Goal: Task Accomplishment & Management: Manage account settings

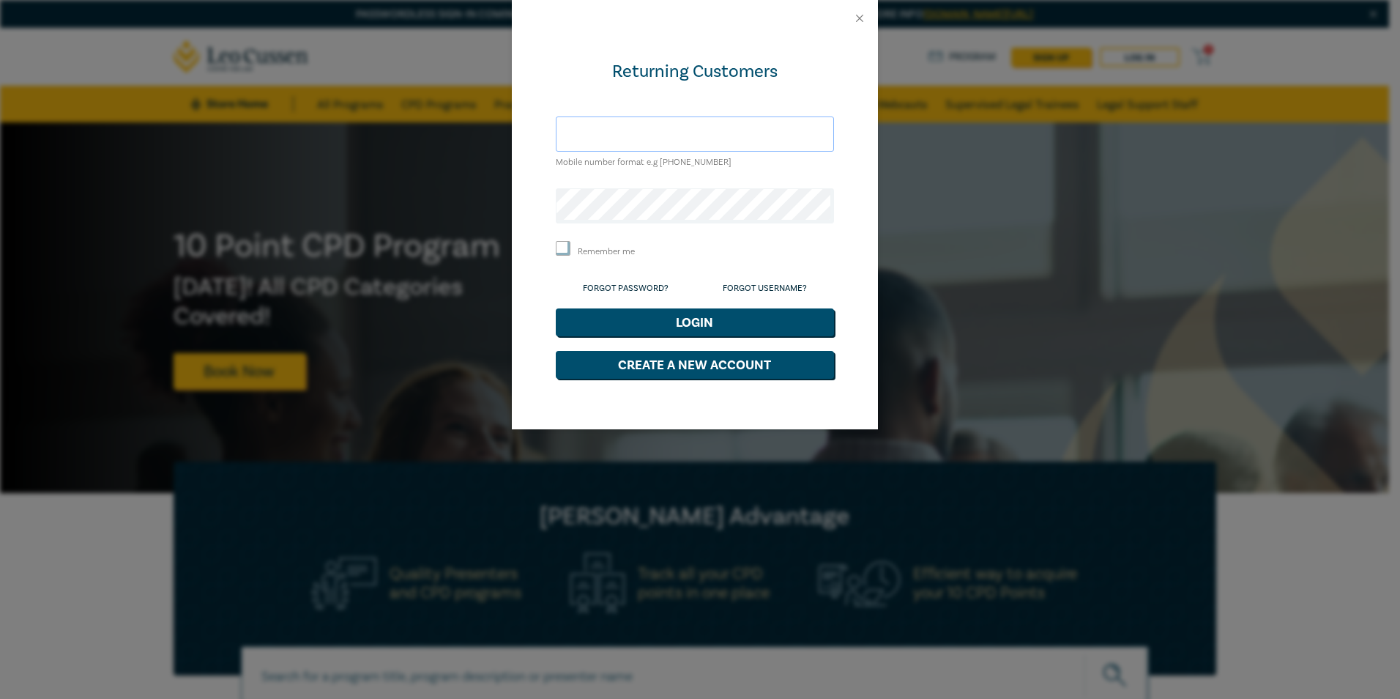
click at [586, 134] on input "text" at bounding box center [695, 133] width 278 height 35
type input "[PERSON_NAME][EMAIL_ADDRESS][DOMAIN_NAME]"
click at [729, 319] on button "Login" at bounding box center [695, 322] width 278 height 28
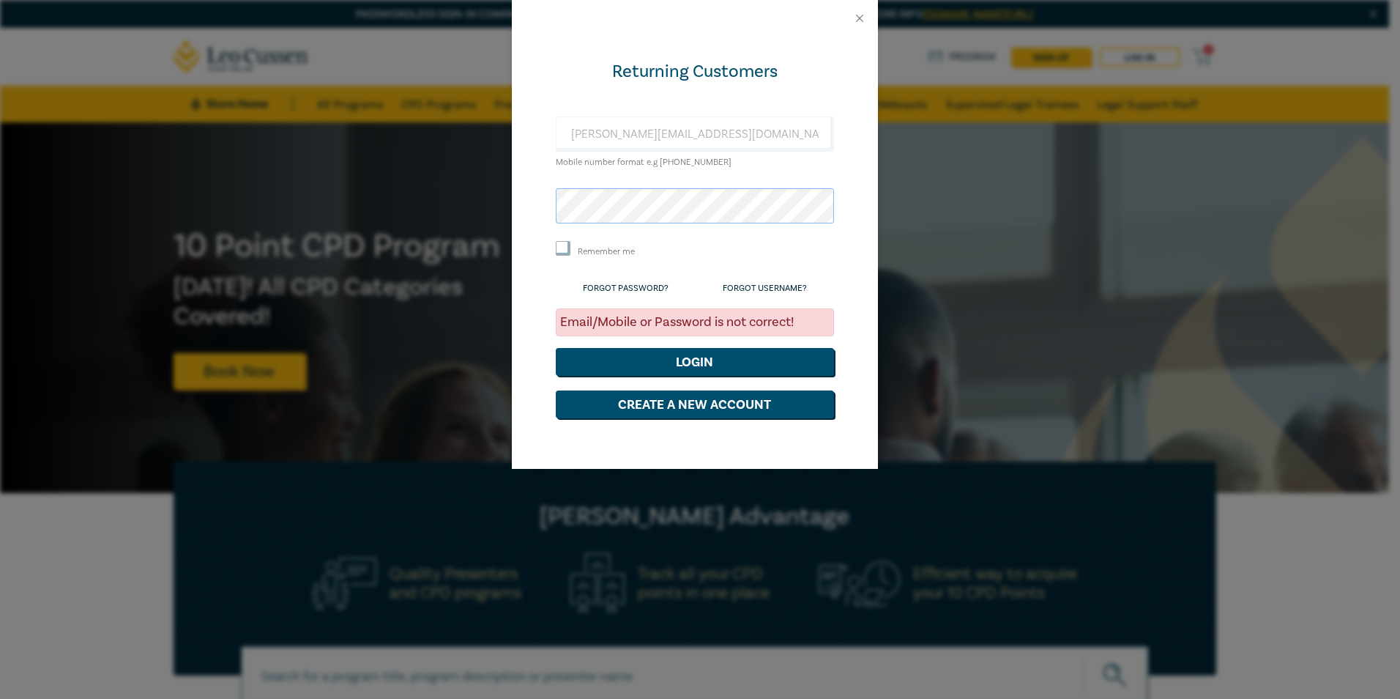
click at [538, 201] on div "Returning Customers [PERSON_NAME][EMAIL_ADDRESS][DOMAIN_NAME] Mobile number for…" at bounding box center [695, 253] width 366 height 432
drag, startPoint x: 561, startPoint y: 243, endPoint x: 551, endPoint y: 316, distance: 73.9
click at [562, 243] on input "Remember me" at bounding box center [563, 248] width 15 height 15
checkbox input "true"
click at [737, 359] on button "Login" at bounding box center [695, 362] width 278 height 28
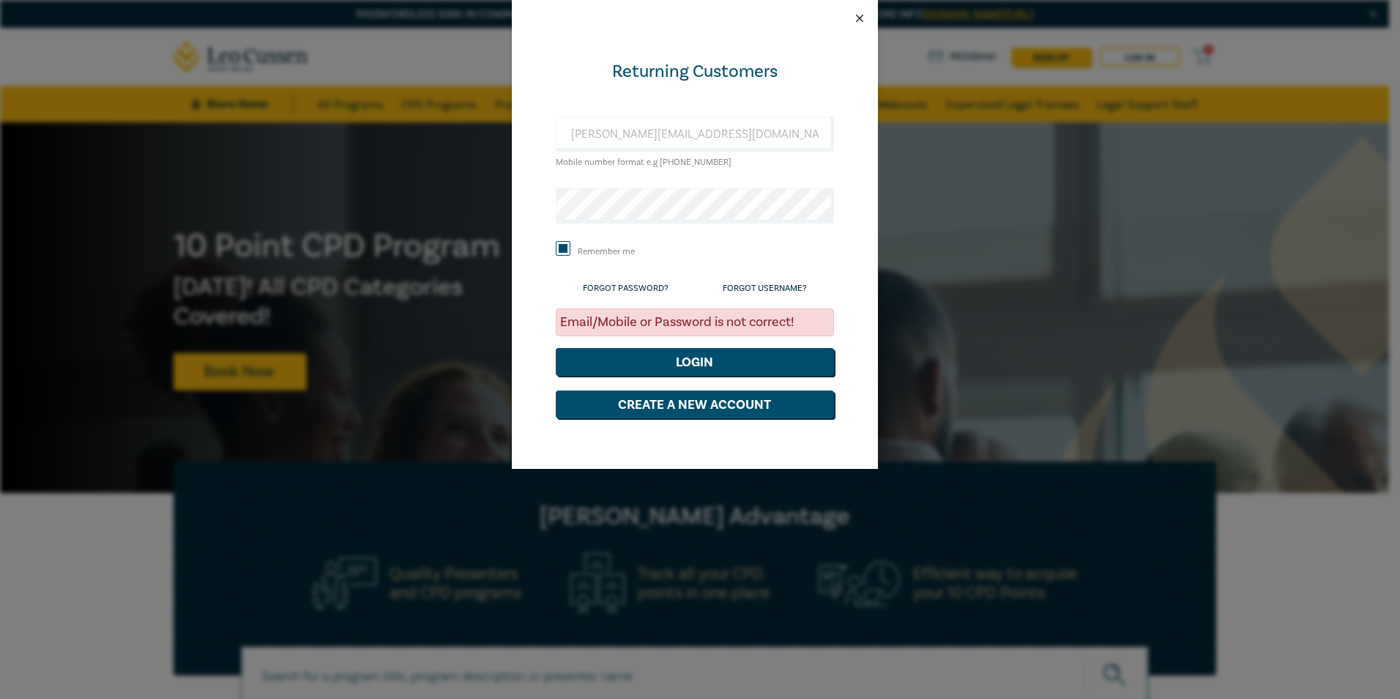
click at [856, 14] on button "Close" at bounding box center [859, 18] width 13 height 13
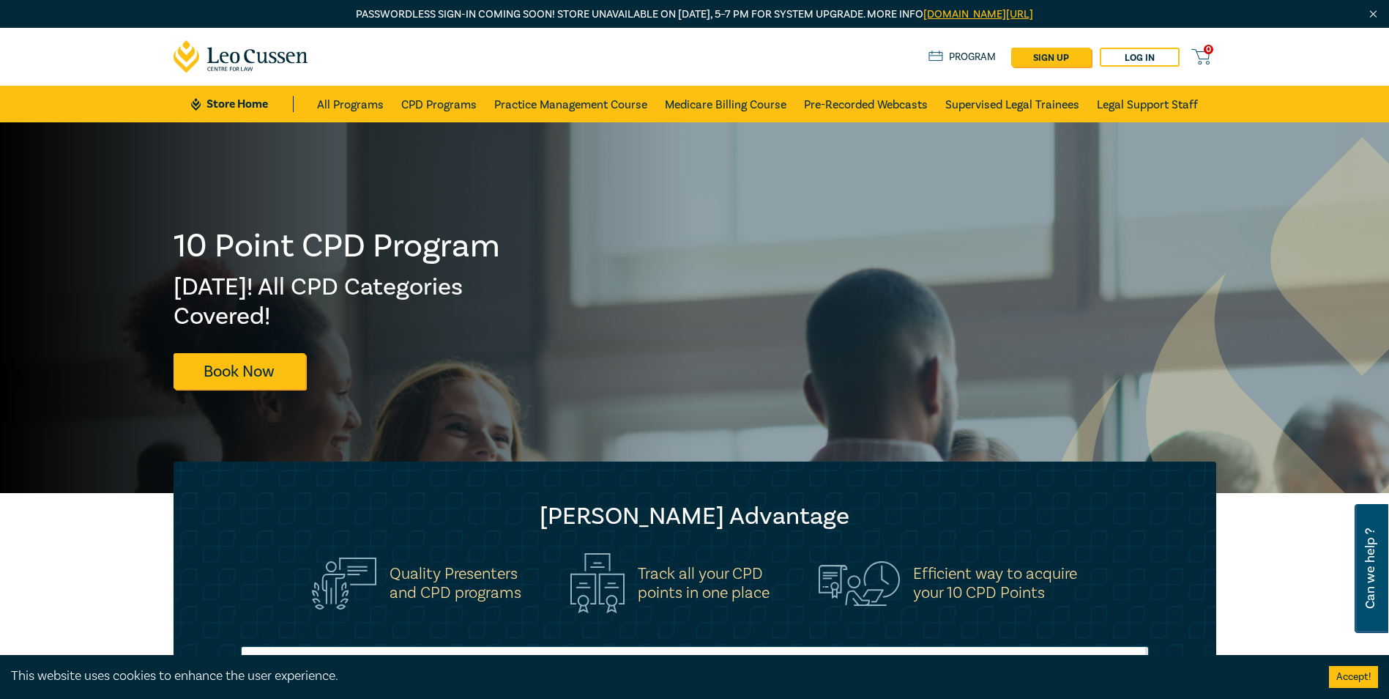
drag, startPoint x: 644, startPoint y: 274, endPoint x: 647, endPoint y: 265, distance: 9.3
click at [647, 267] on div at bounding box center [347, 307] width 695 height 371
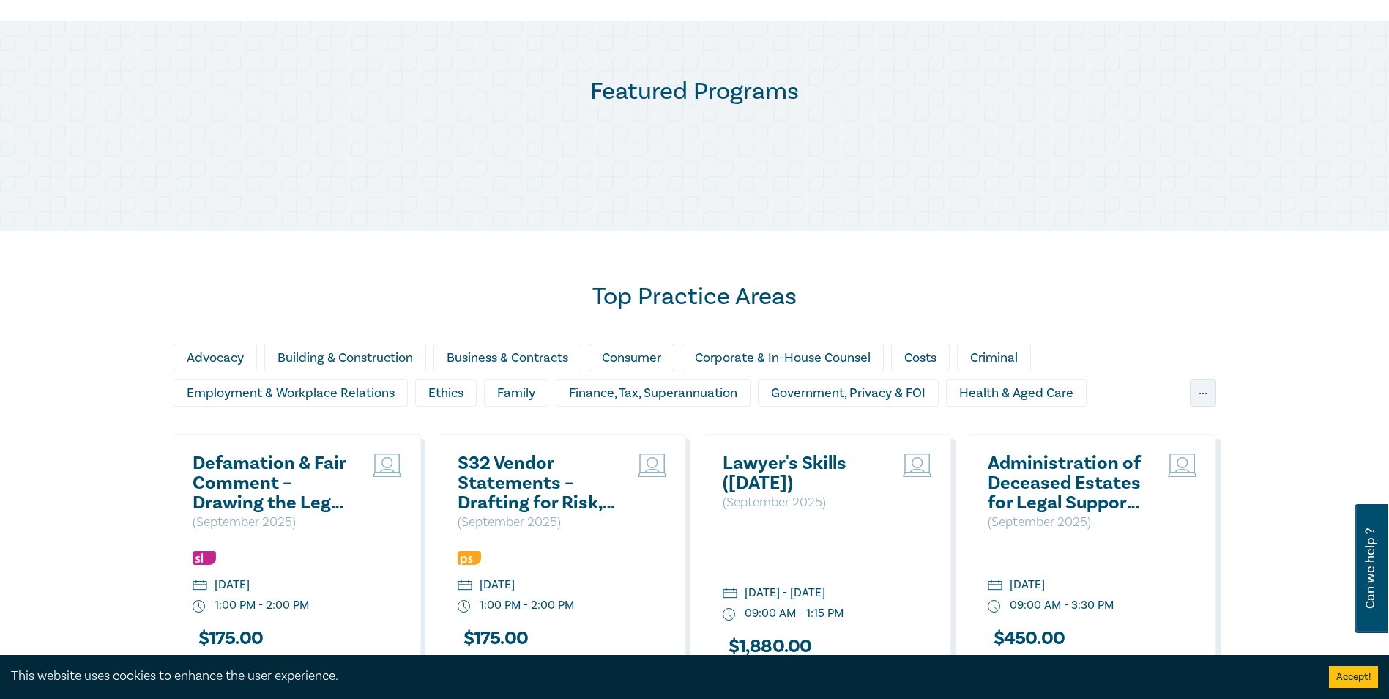
scroll to position [879, 0]
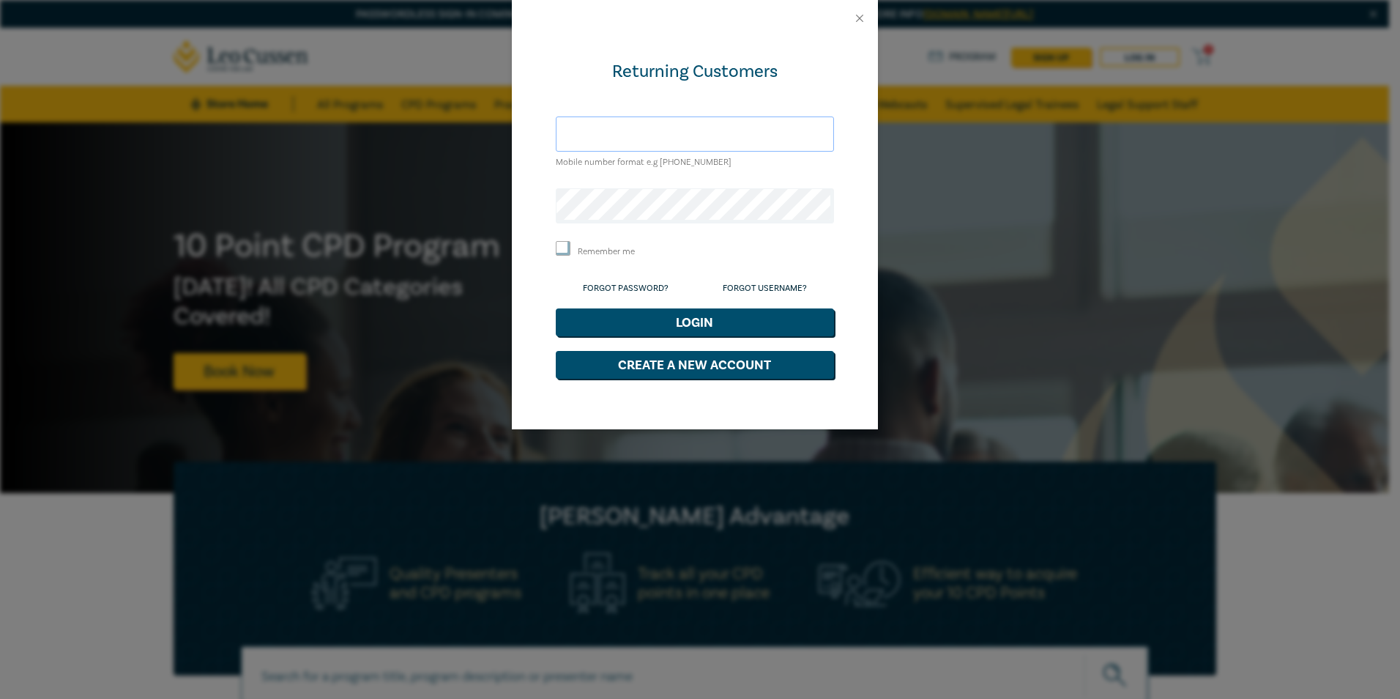
click at [596, 133] on input "text" at bounding box center [695, 133] width 278 height 35
type input "[PERSON_NAME][EMAIL_ADDRESS][DOMAIN_NAME]"
click at [561, 248] on input "Remember me" at bounding box center [563, 248] width 15 height 15
checkbox input "true"
click at [711, 321] on button "Login" at bounding box center [695, 322] width 278 height 28
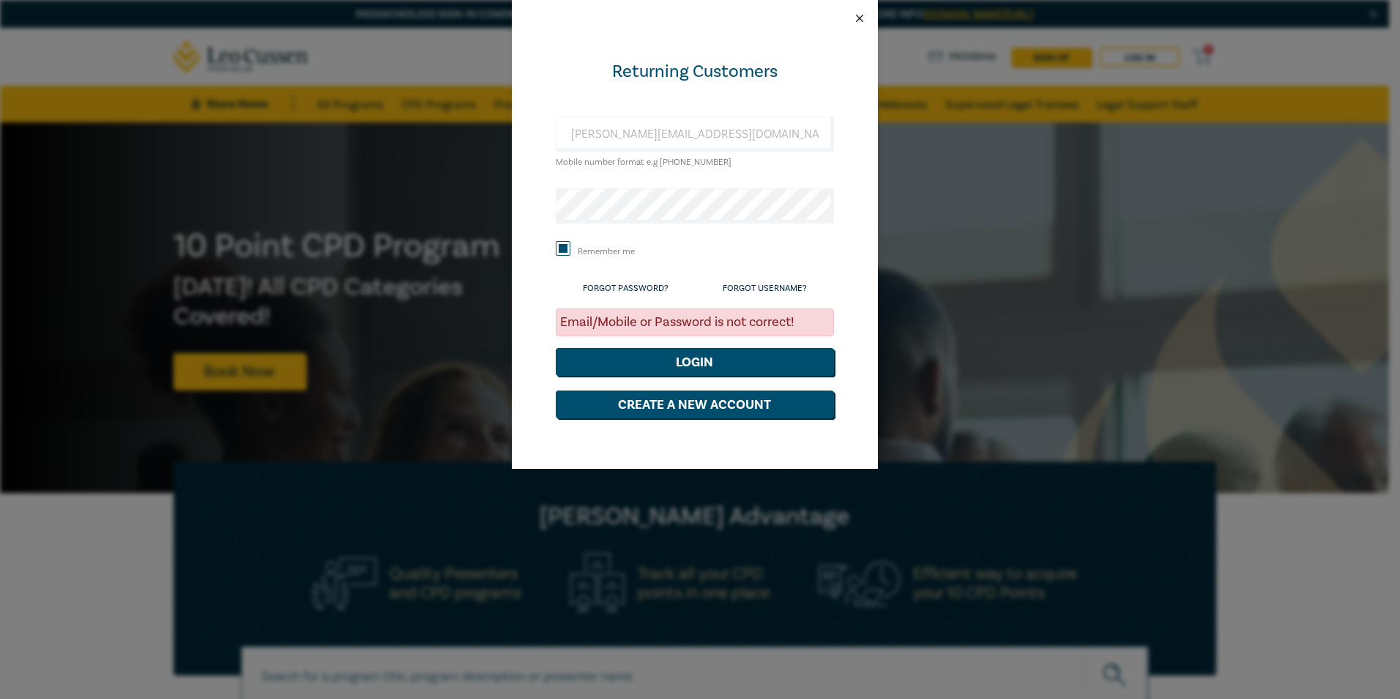
click at [857, 18] on button "Close" at bounding box center [859, 18] width 13 height 13
